Goal: Find specific page/section: Find specific page/section

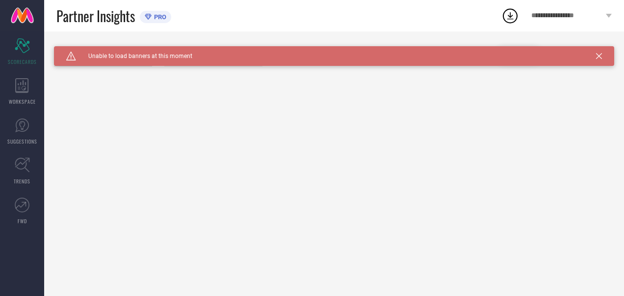
type input "All"
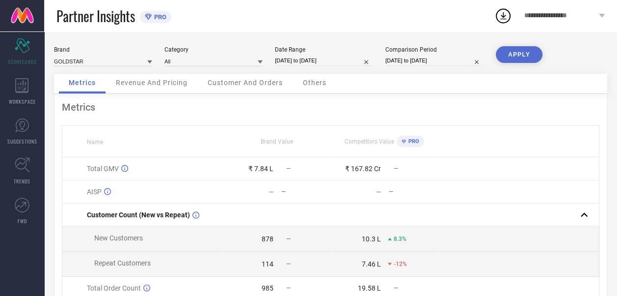
click at [153, 85] on span "Revenue And Pricing" at bounding box center [152, 83] width 72 height 8
